Goal: Transaction & Acquisition: Purchase product/service

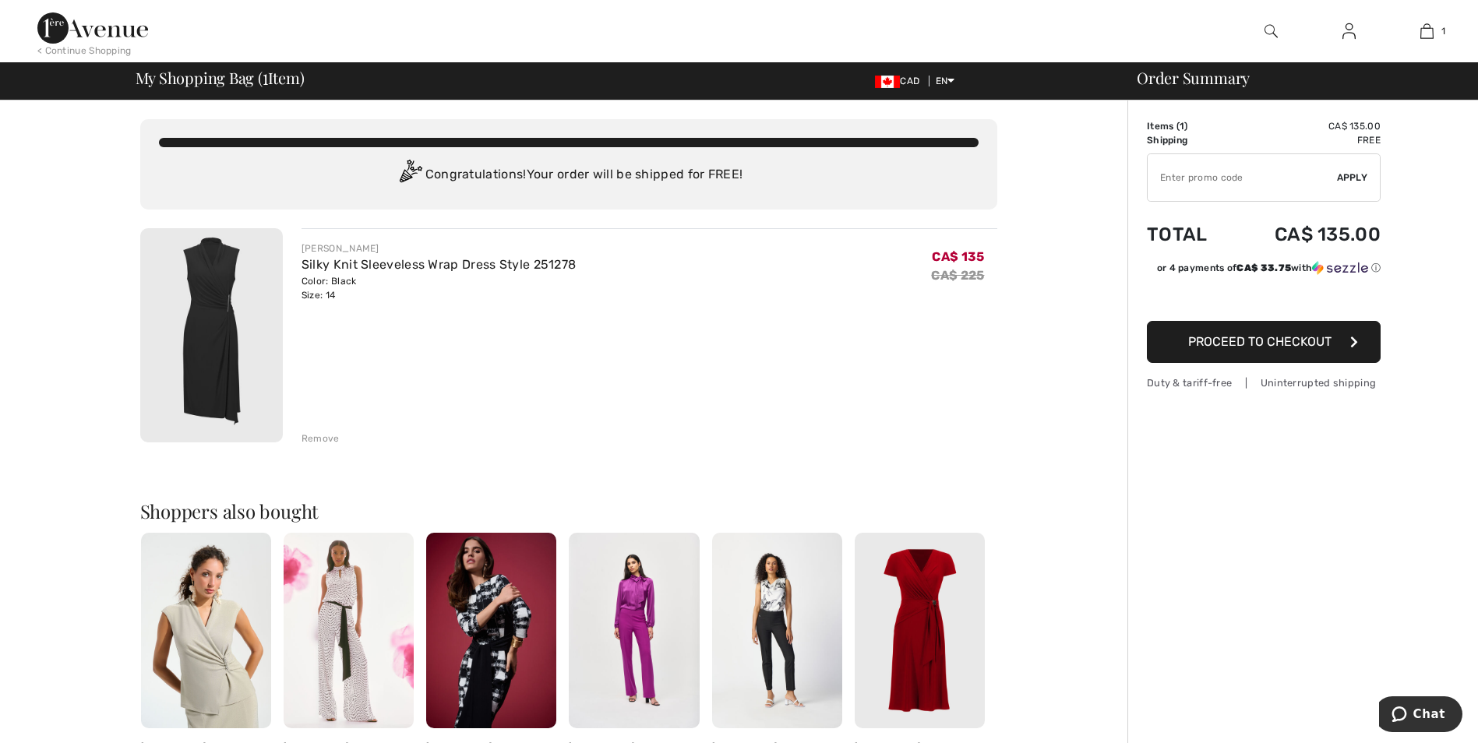
type input "NEW15"
type input "FLASH15"
type input "NEW15"
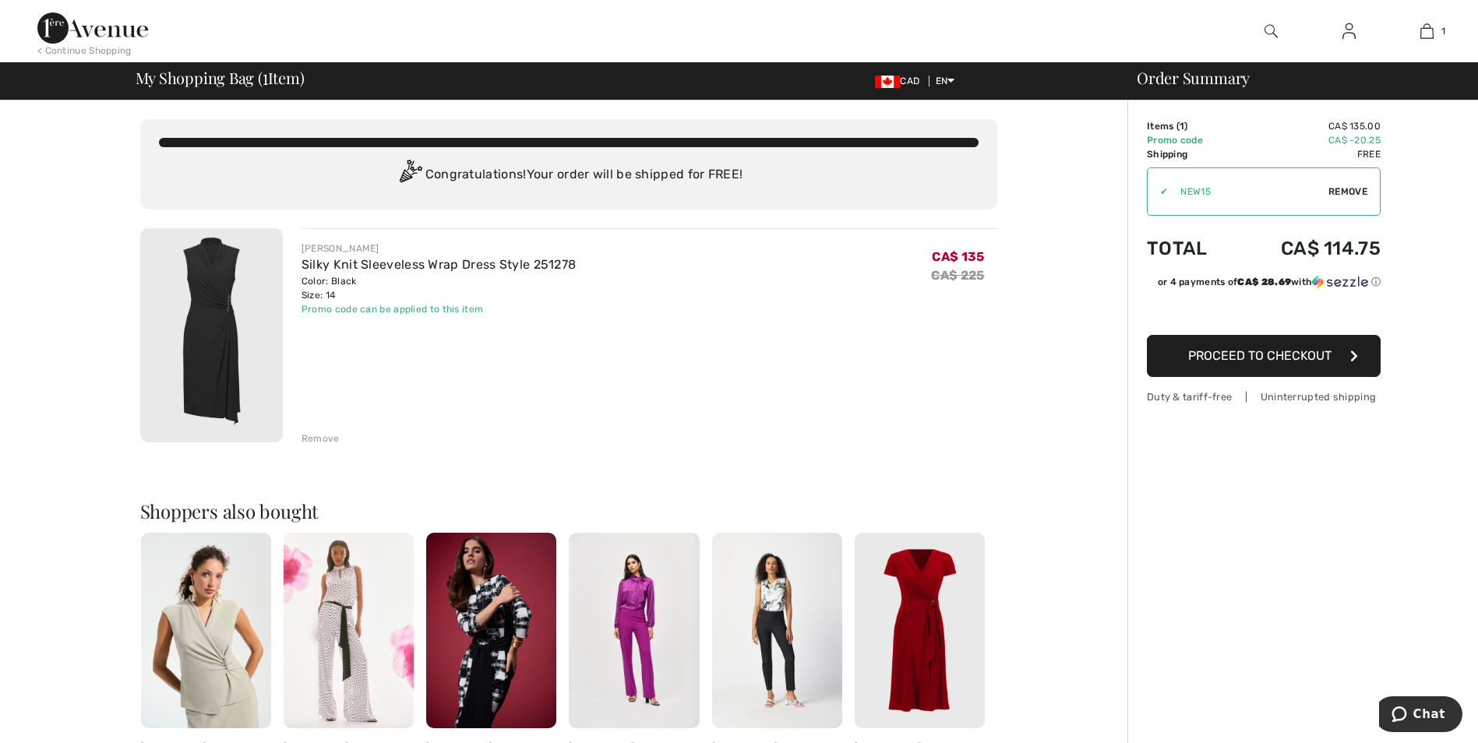
click at [77, 48] on div "< Continue Shopping" at bounding box center [84, 51] width 94 height 14
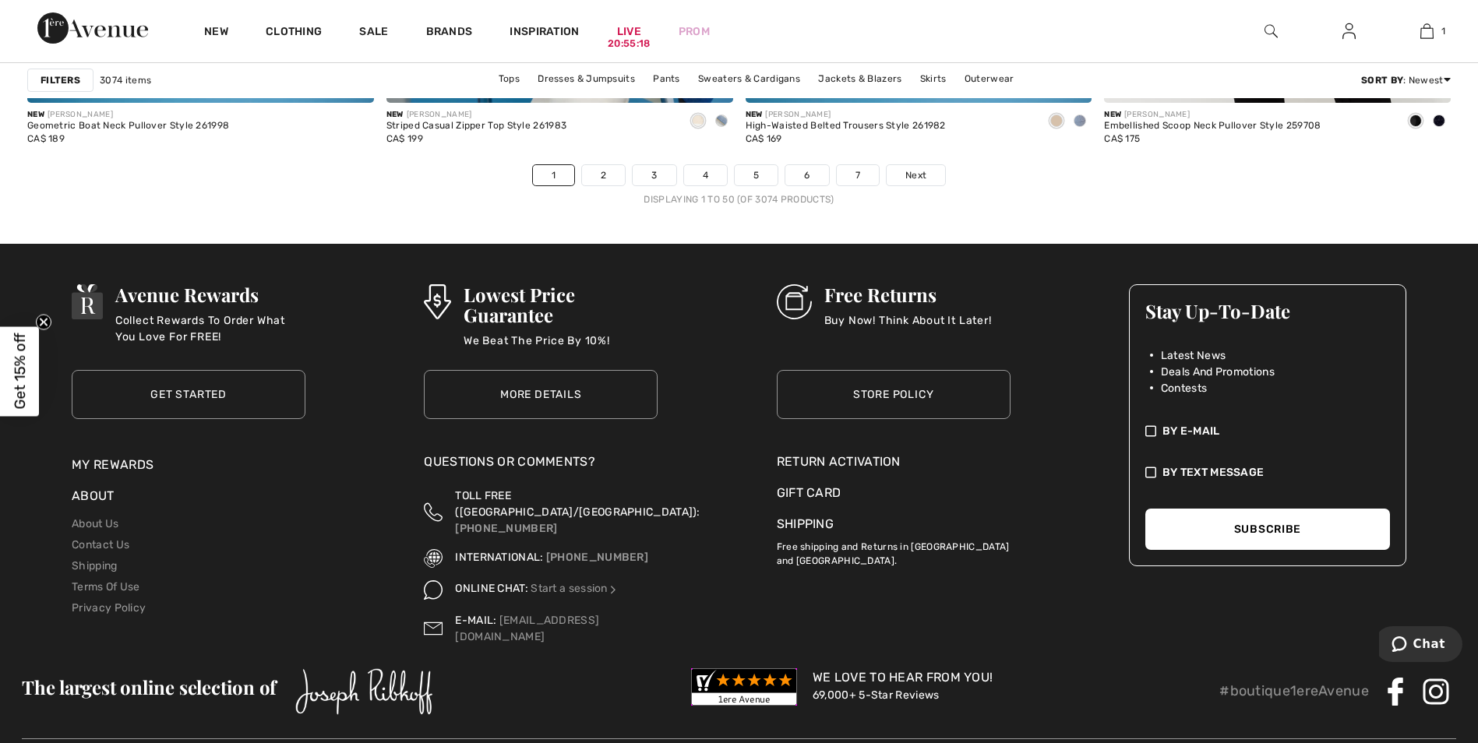
scroll to position [9363, 0]
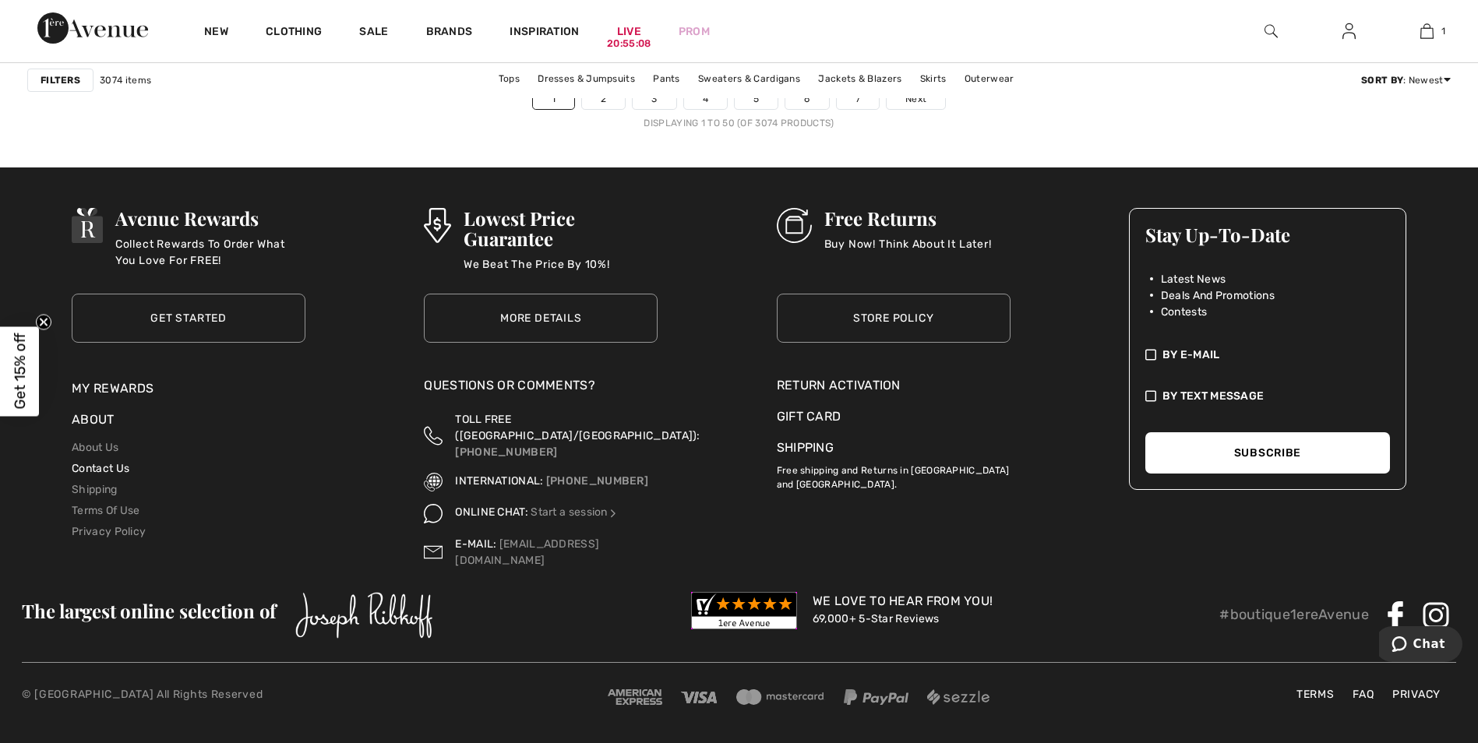
click at [85, 475] on link "Contact Us" at bounding box center [101, 468] width 58 height 13
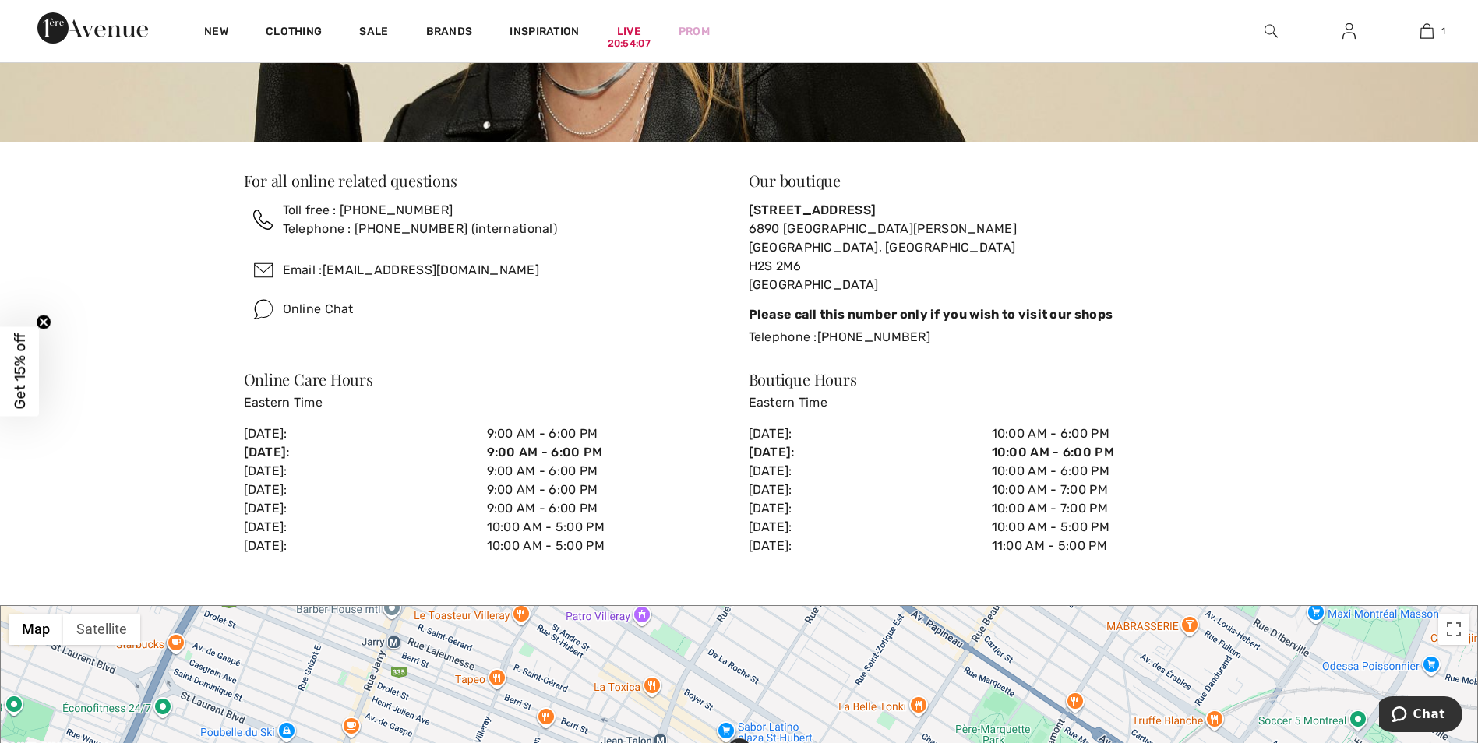
scroll to position [541, 0]
